Goal: Find specific page/section: Find specific page/section

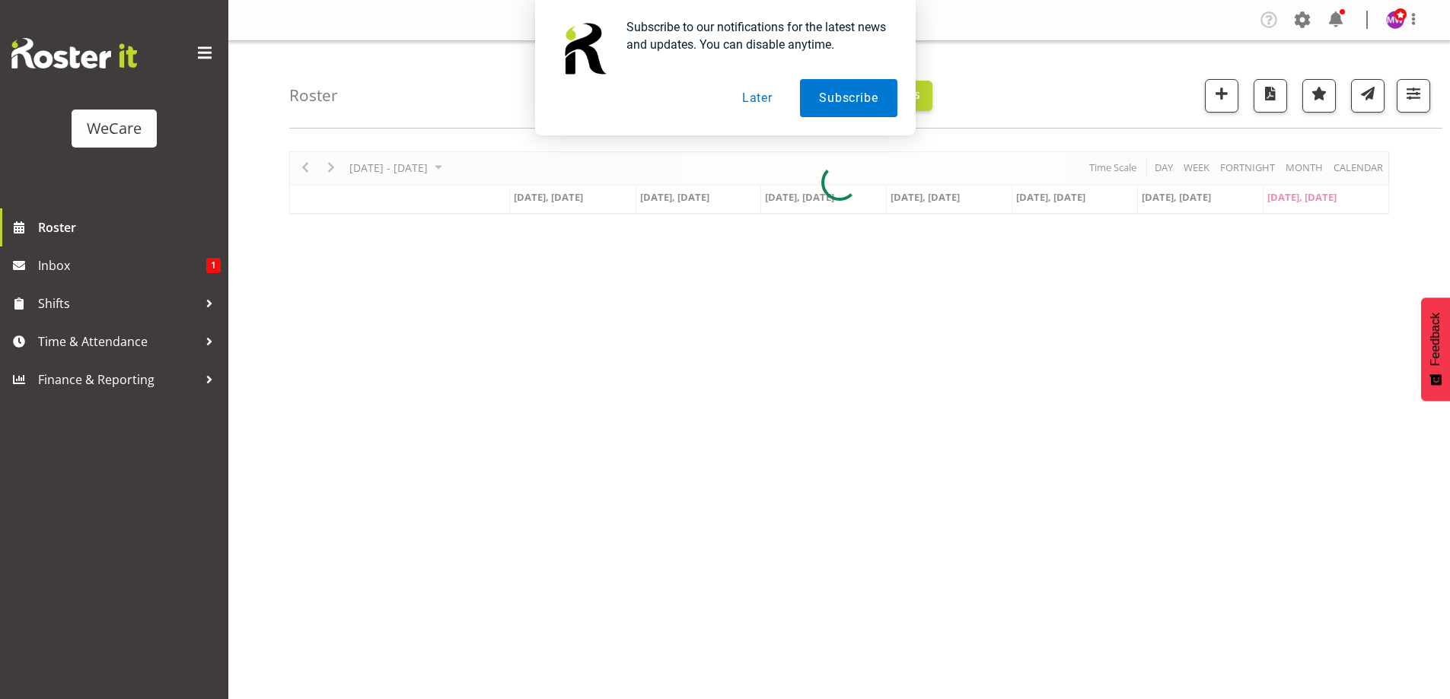
click at [1420, 94] on div "Subscribe to our notifications for the latest news and updates. You can disable…" at bounding box center [725, 67] width 1450 height 135
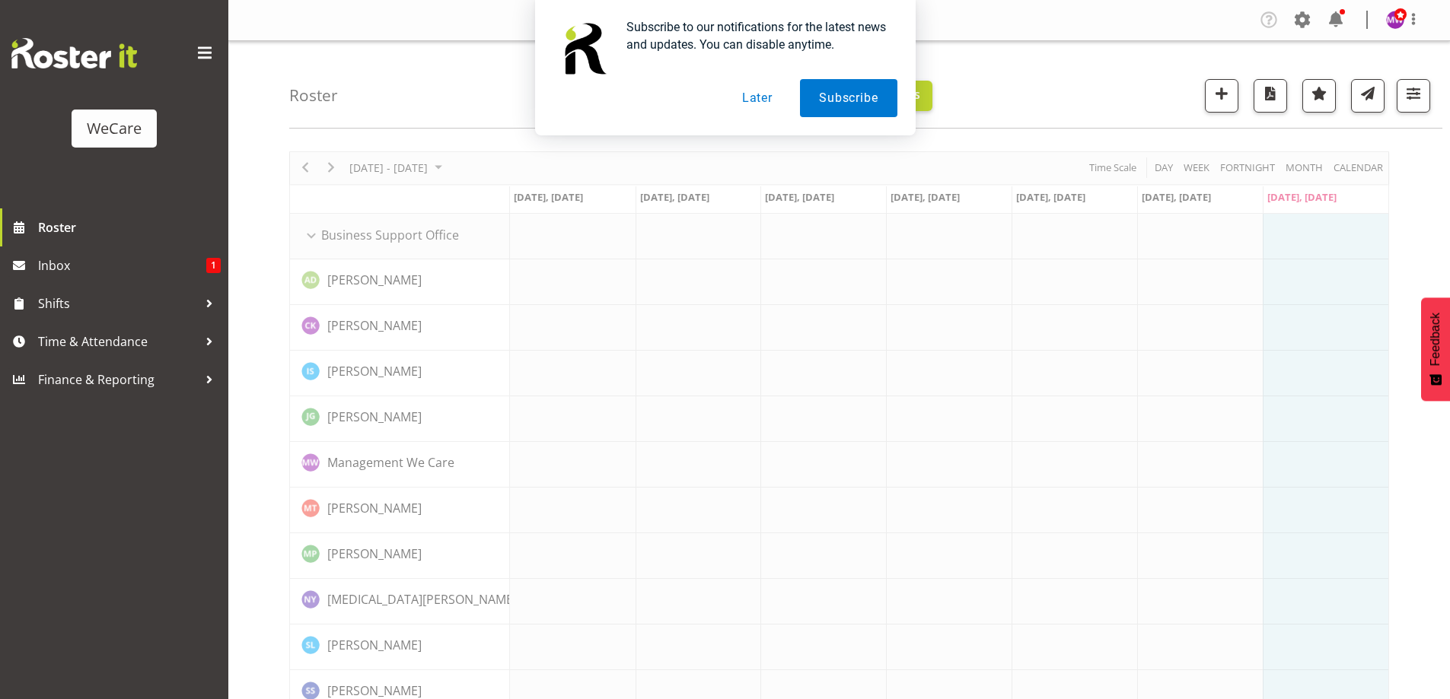
click at [762, 102] on button "Later" at bounding box center [757, 98] width 68 height 38
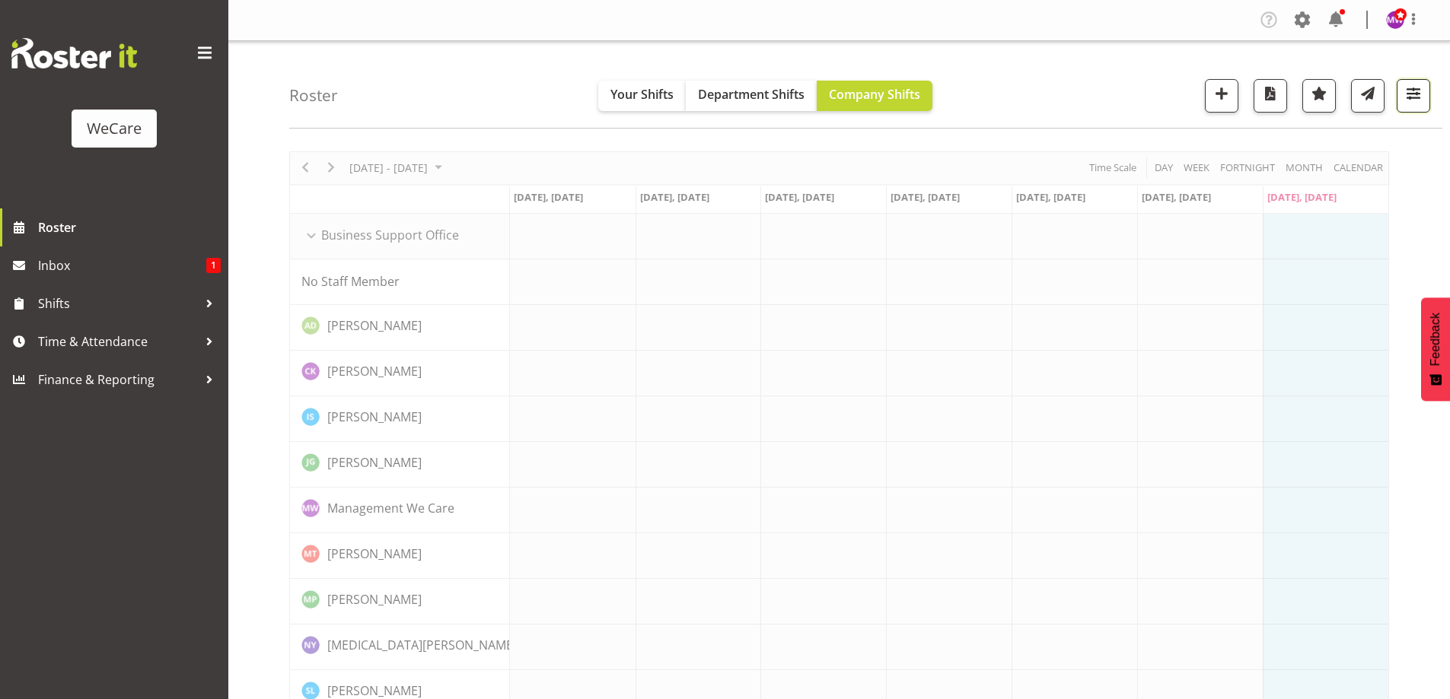
click at [1418, 100] on span "button" at bounding box center [1413, 94] width 20 height 20
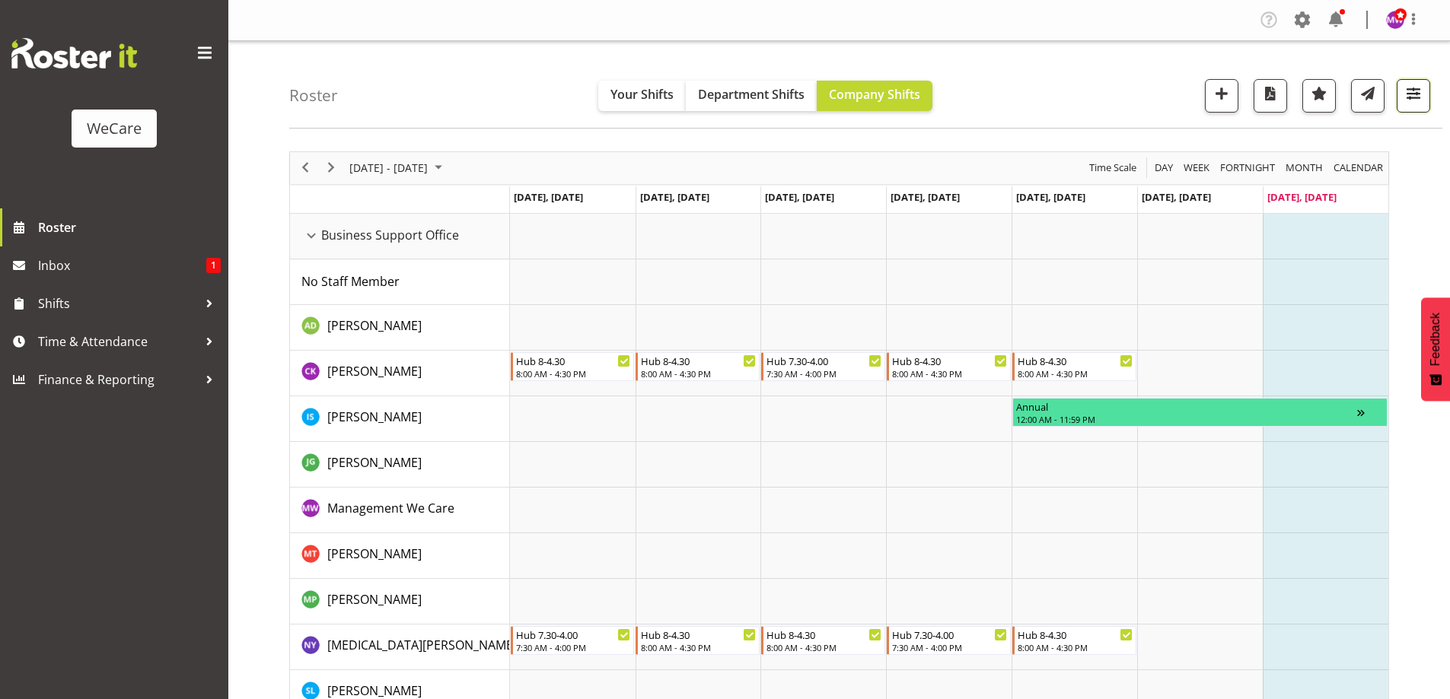
click at [1422, 84] on span "button" at bounding box center [1413, 94] width 20 height 20
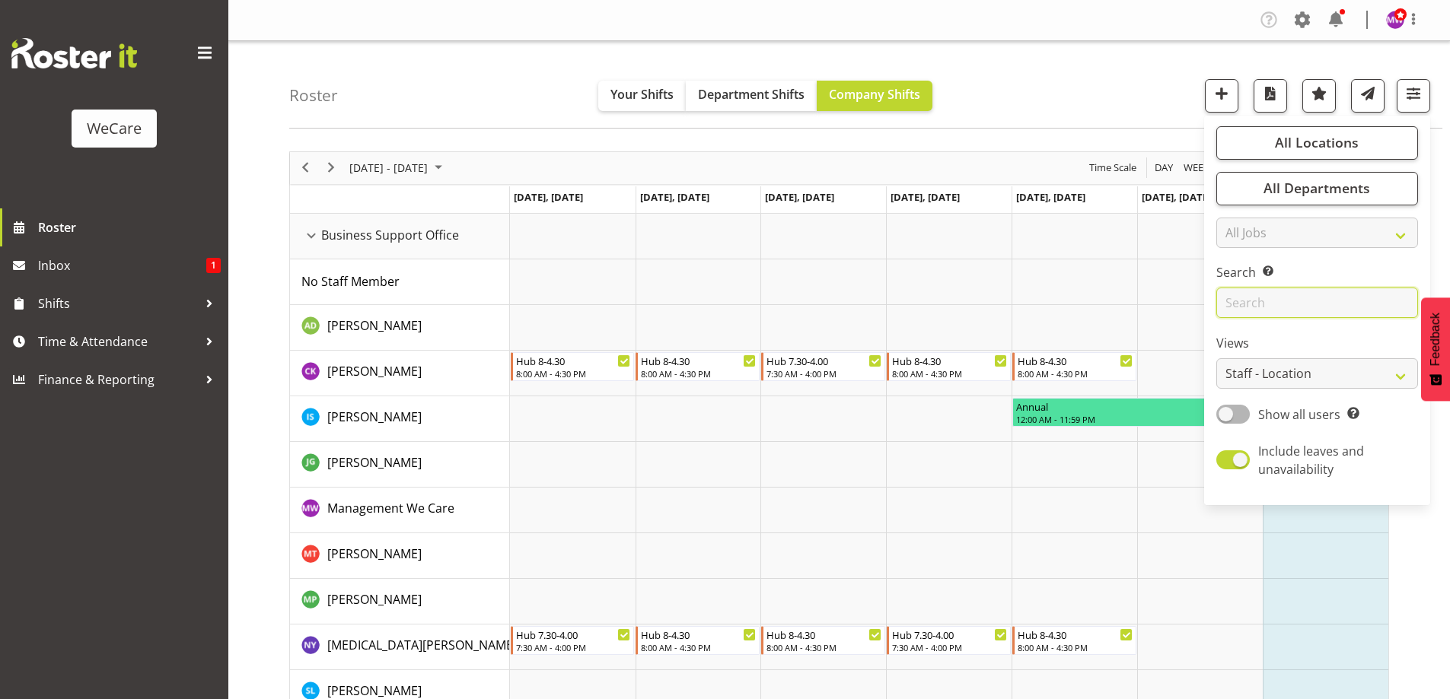
click at [1265, 302] on input "text" at bounding box center [1317, 303] width 202 height 30
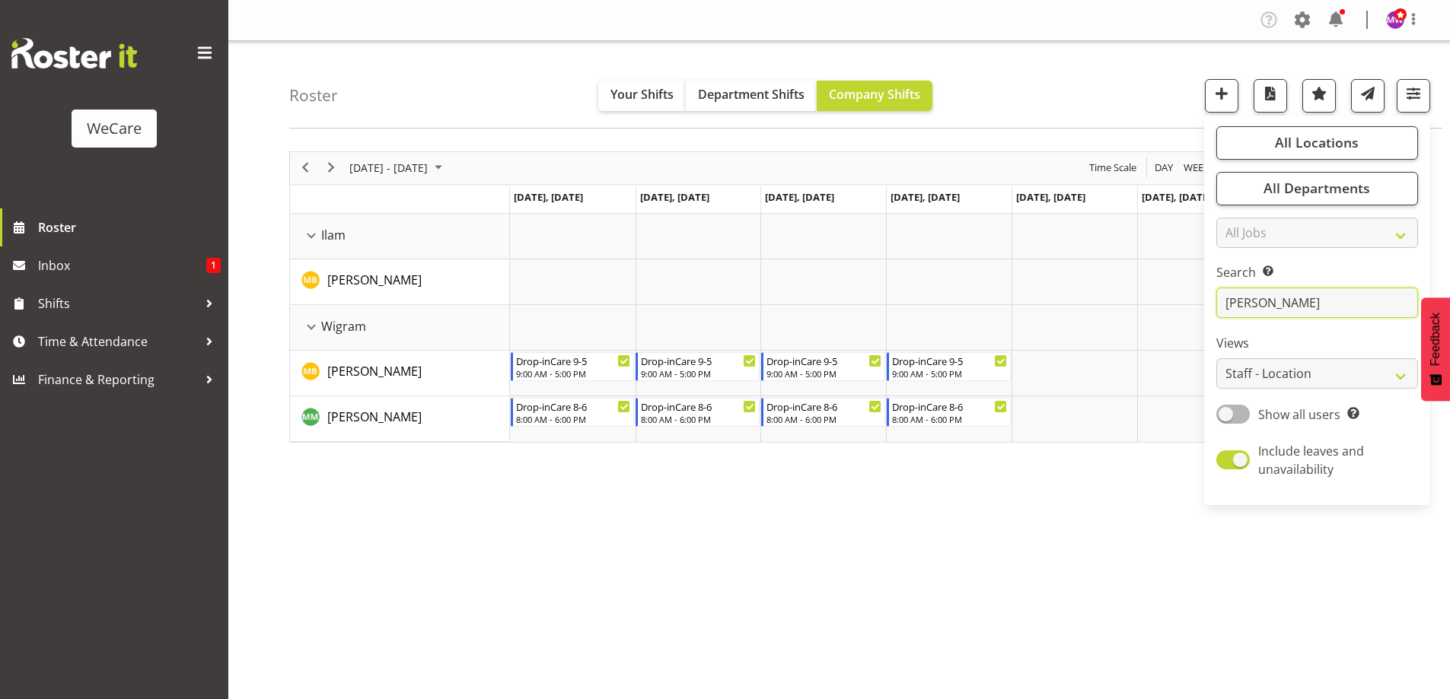
type input "[PERSON_NAME]"
click at [828, 547] on div "[DATE] - [DATE] [DATE] Day Week Fortnight Month calendar Month Agenda Time Scal…" at bounding box center [869, 444] width 1161 height 609
